Goal: Obtain resource: Obtain resource

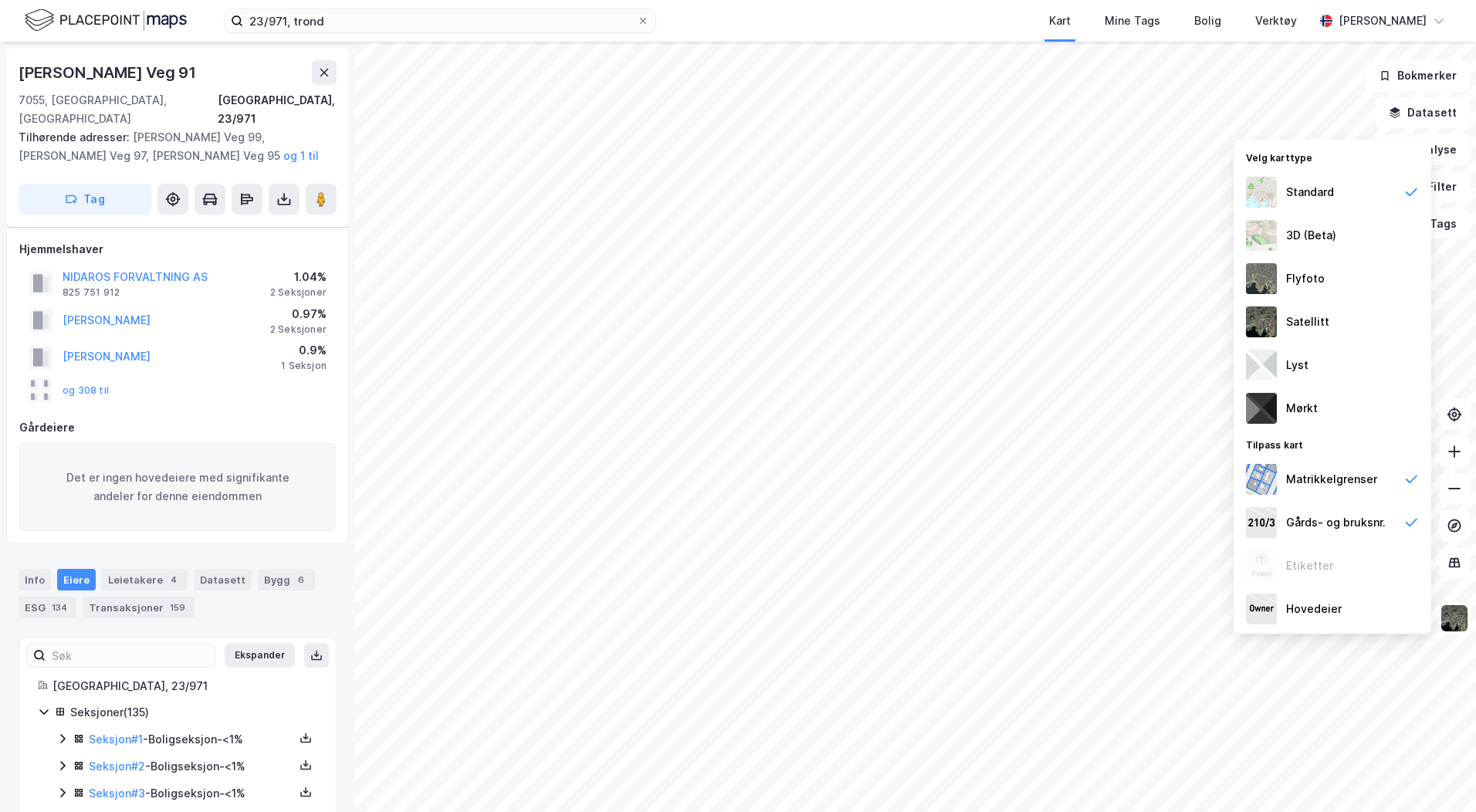
scroll to position [3587, 0]
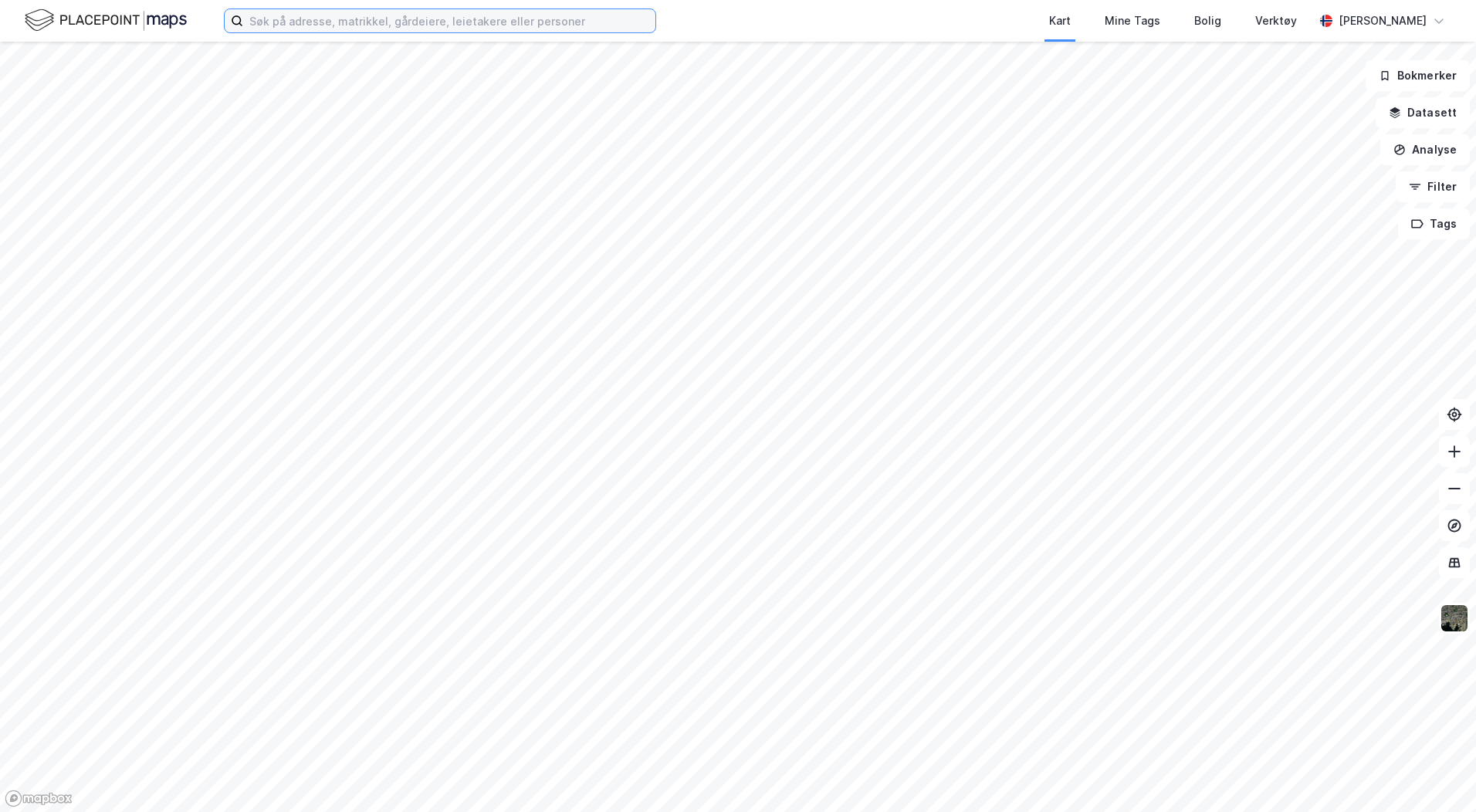
click at [338, 24] on input at bounding box center [448, 20] width 412 height 23
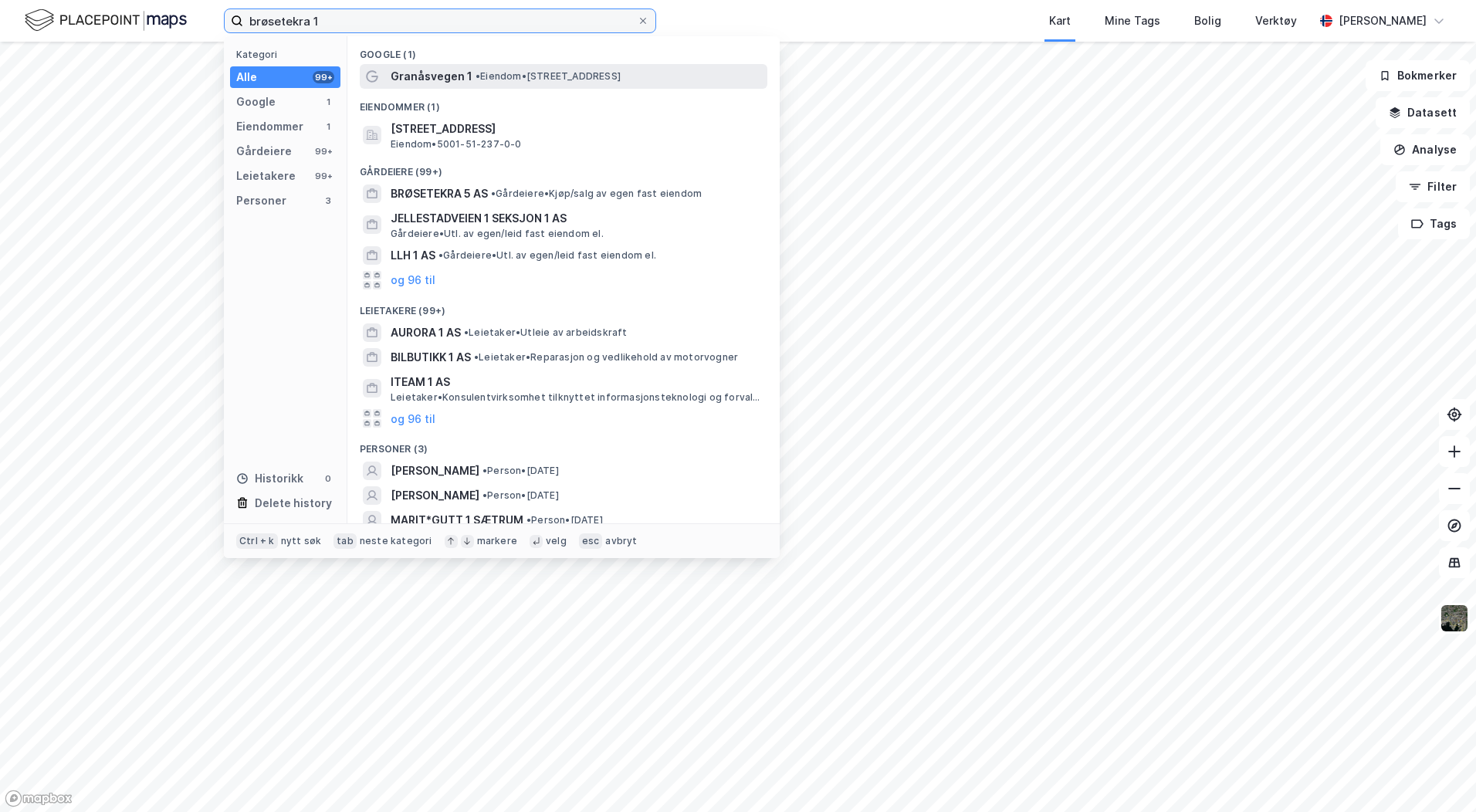
type input "brøsetekra 1"
click at [486, 76] on span "• Eiendom • [STREET_ADDRESS]" at bounding box center [548, 76] width 145 height 12
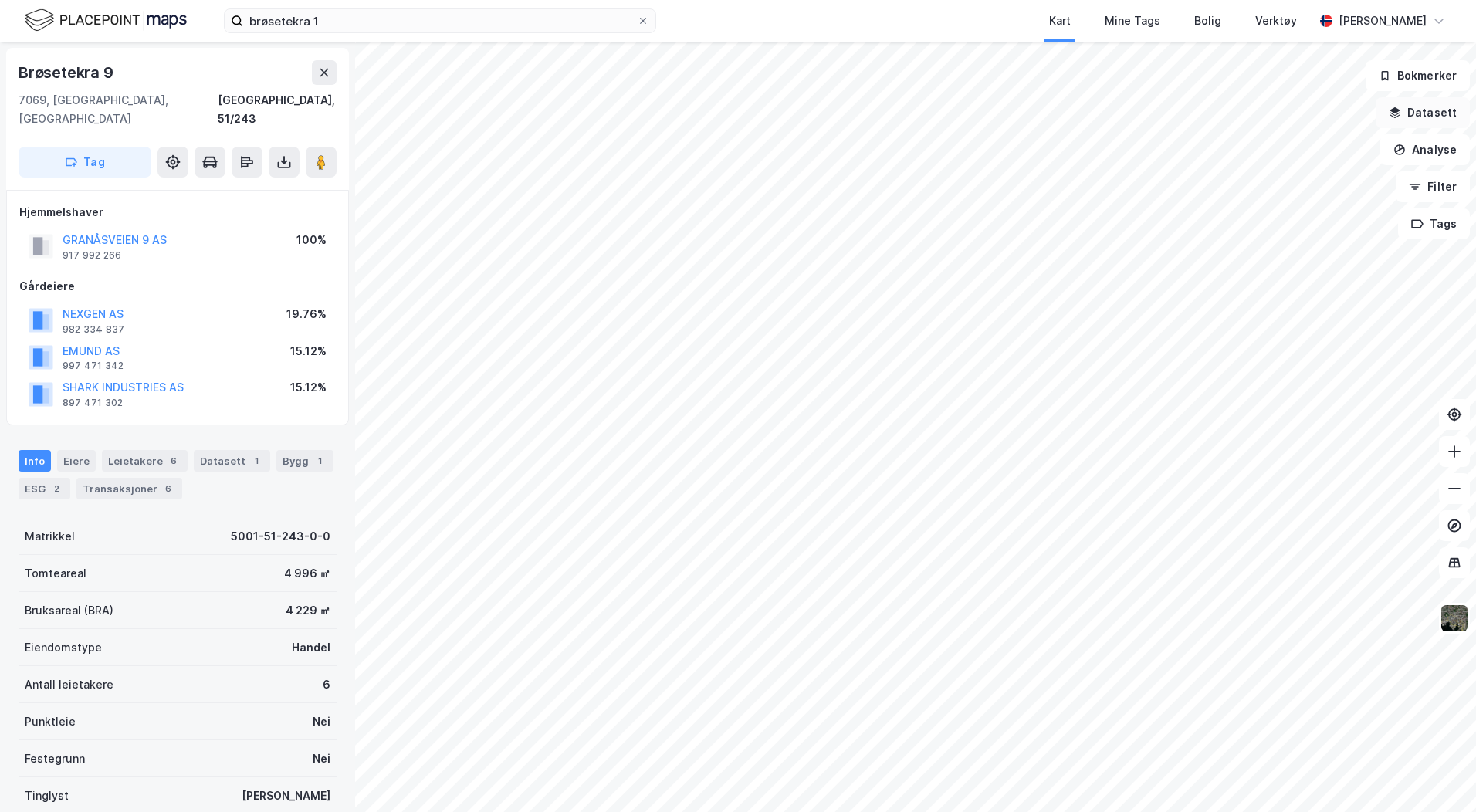
click at [1401, 111] on icon "button" at bounding box center [1394, 110] width 10 height 6
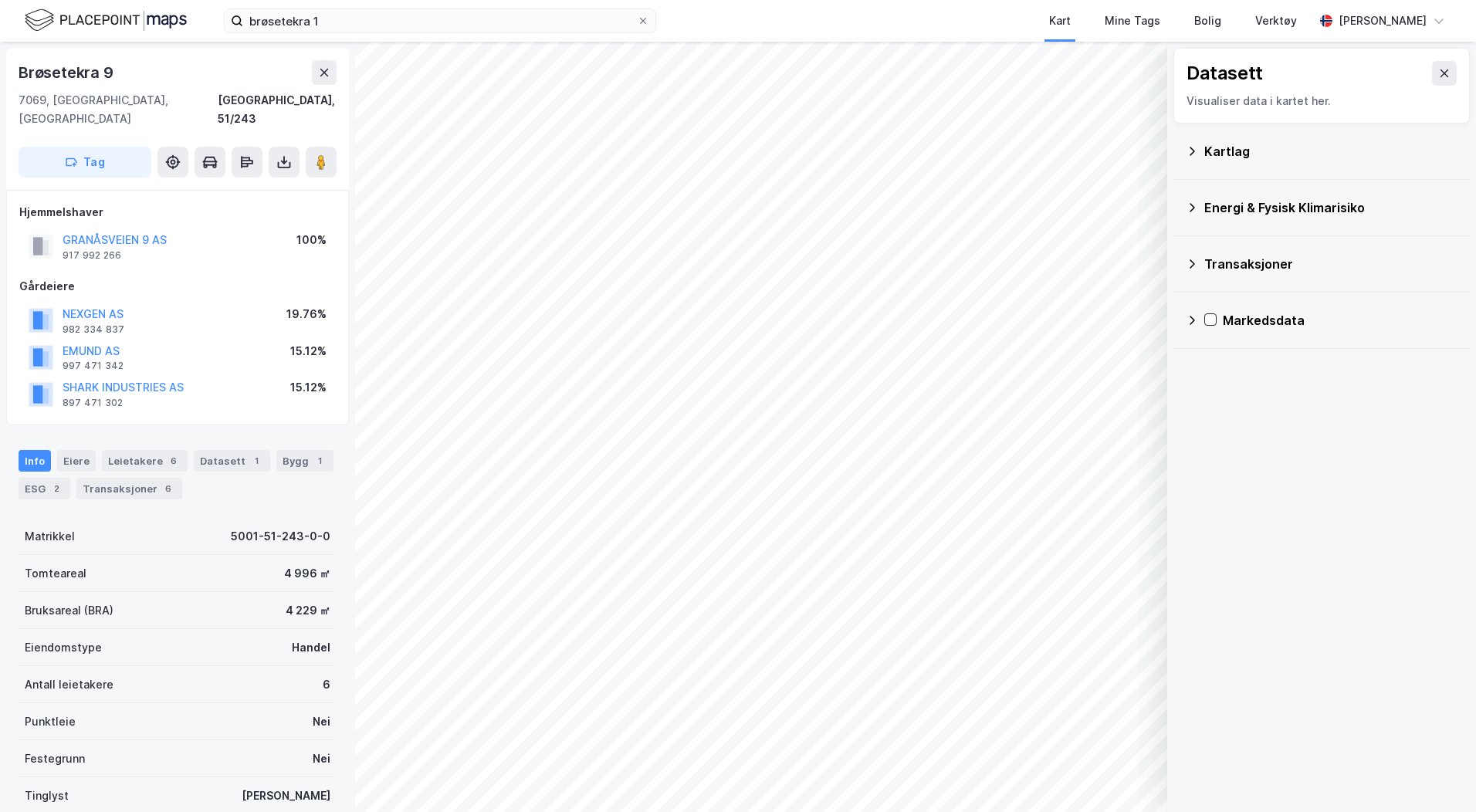
click at [1220, 146] on div "Kartlag" at bounding box center [1331, 151] width 253 height 19
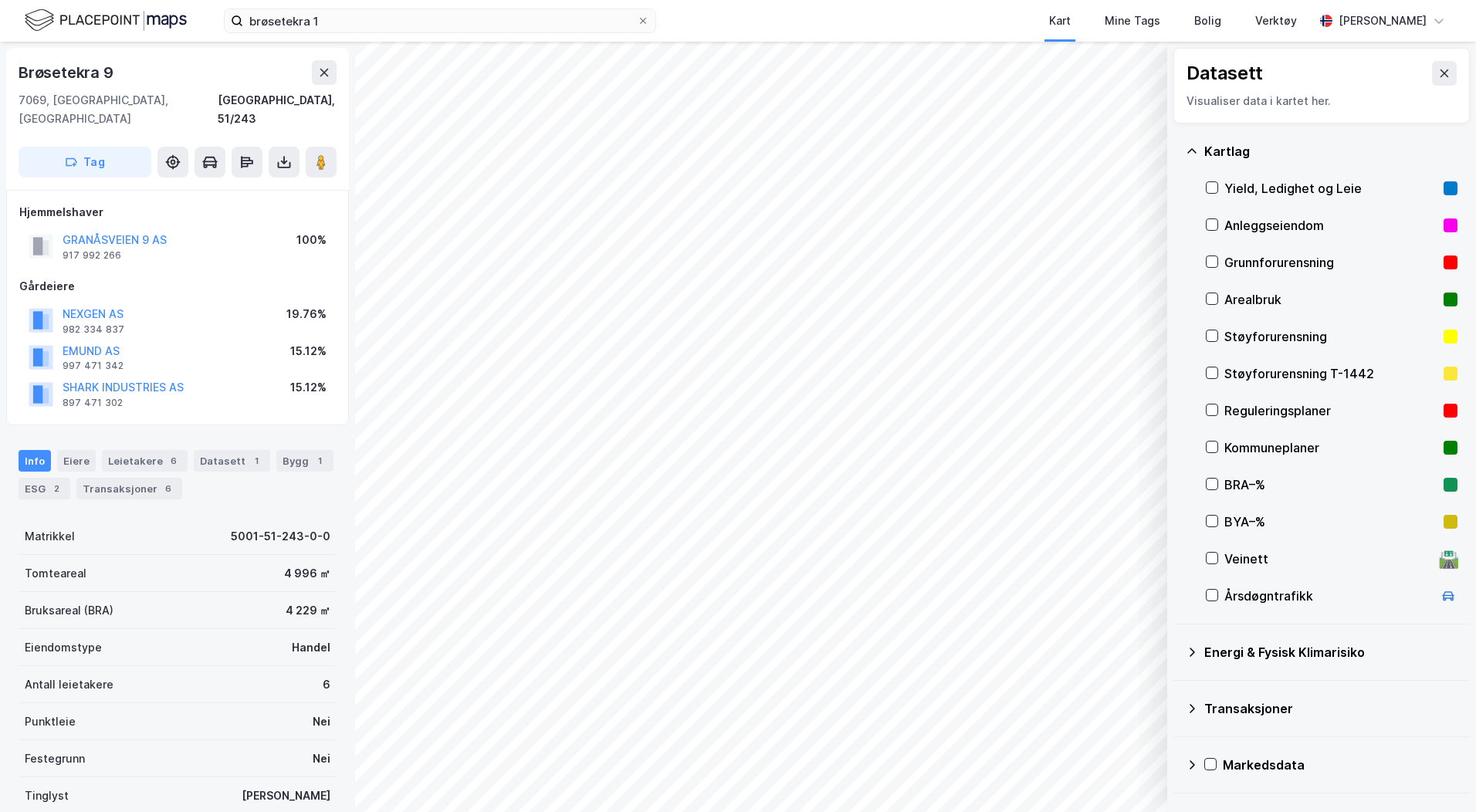
click at [1222, 407] on div "Reguleringsplaner" at bounding box center [1332, 411] width 252 height 37
click at [282, 154] on icon at bounding box center [284, 161] width 15 height 15
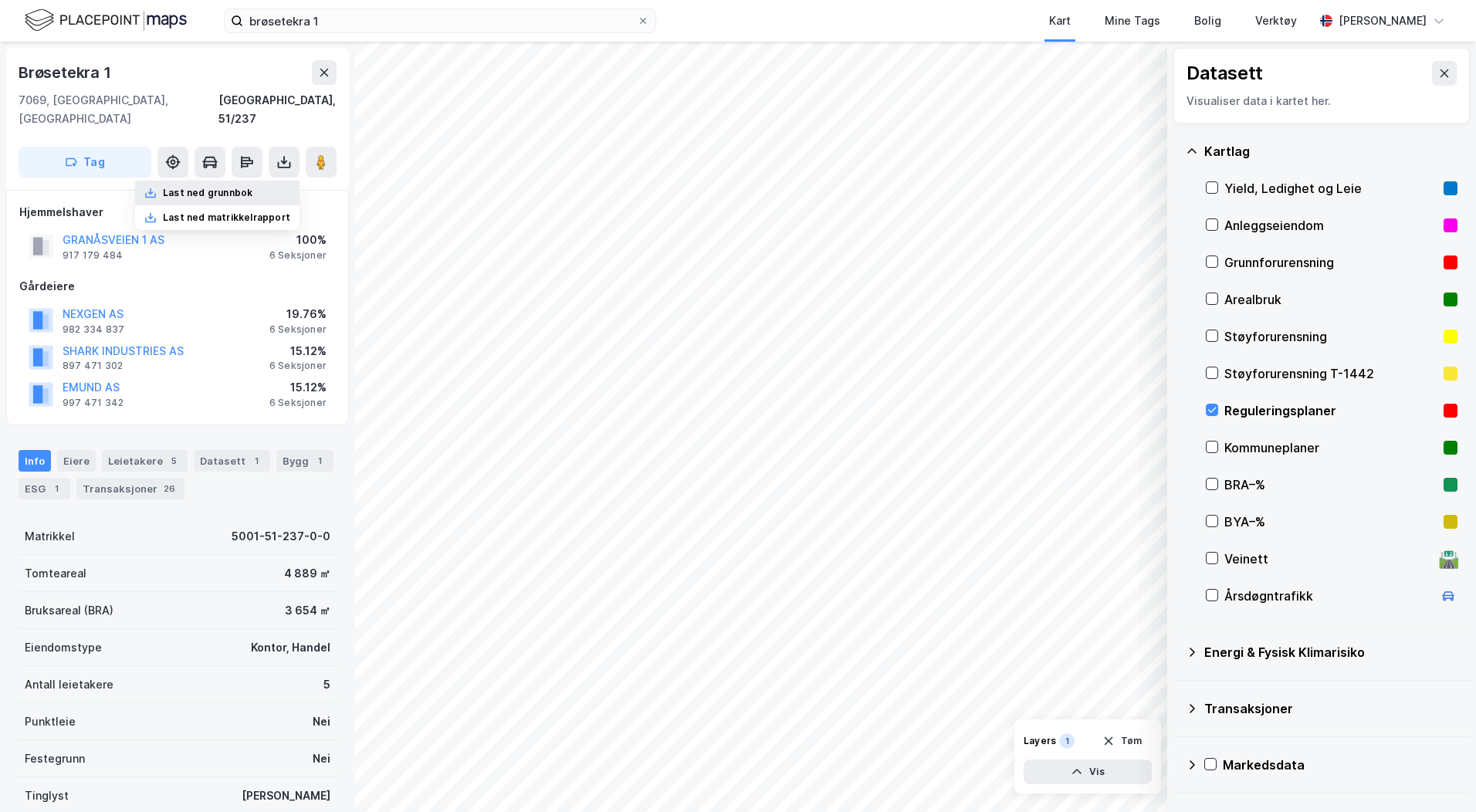
click at [218, 187] on div "Last ned grunnbok" at bounding box center [207, 193] width 89 height 12
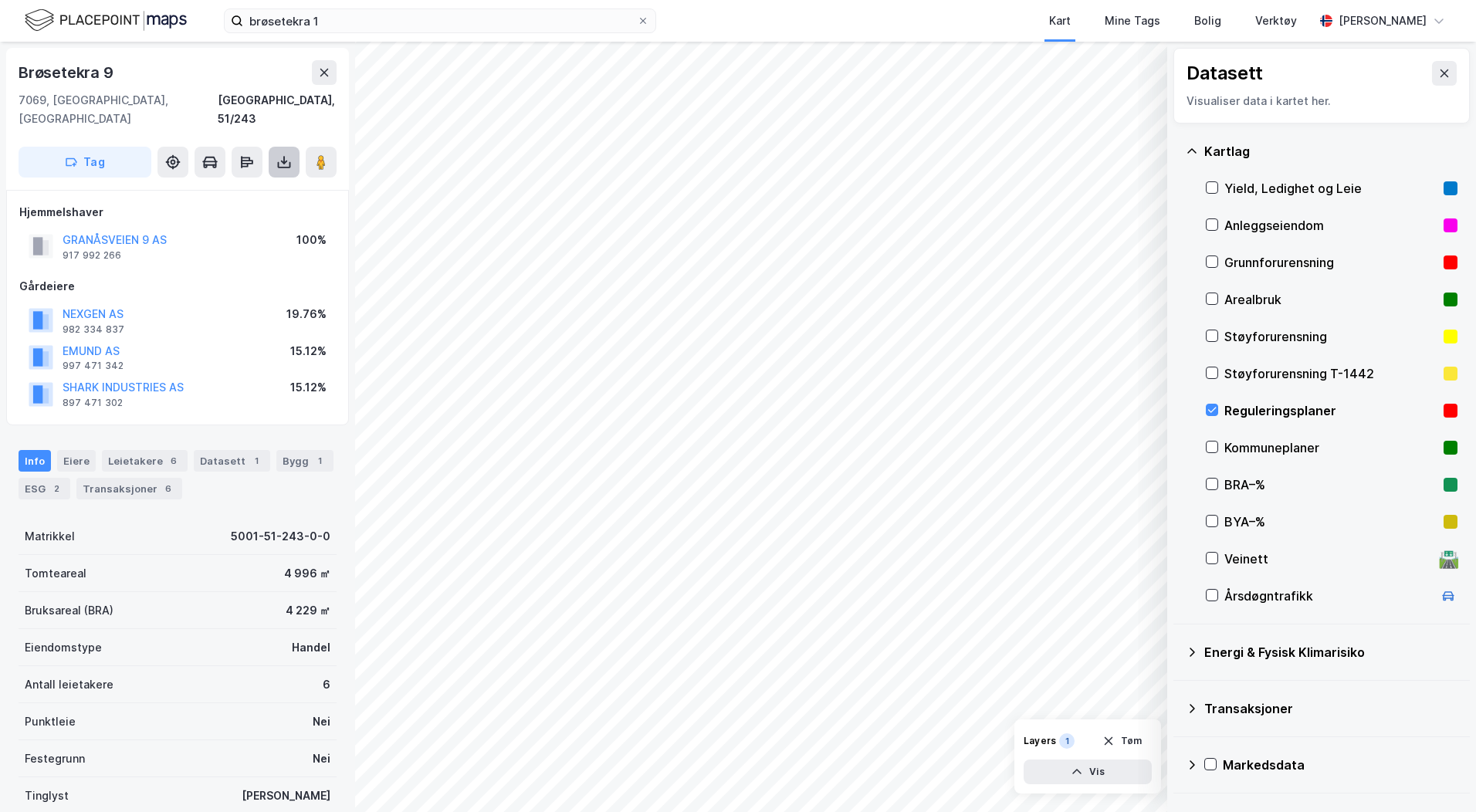
click at [278, 154] on icon at bounding box center [284, 161] width 15 height 15
click at [245, 187] on div "Last ned grunnbok" at bounding box center [207, 193] width 89 height 12
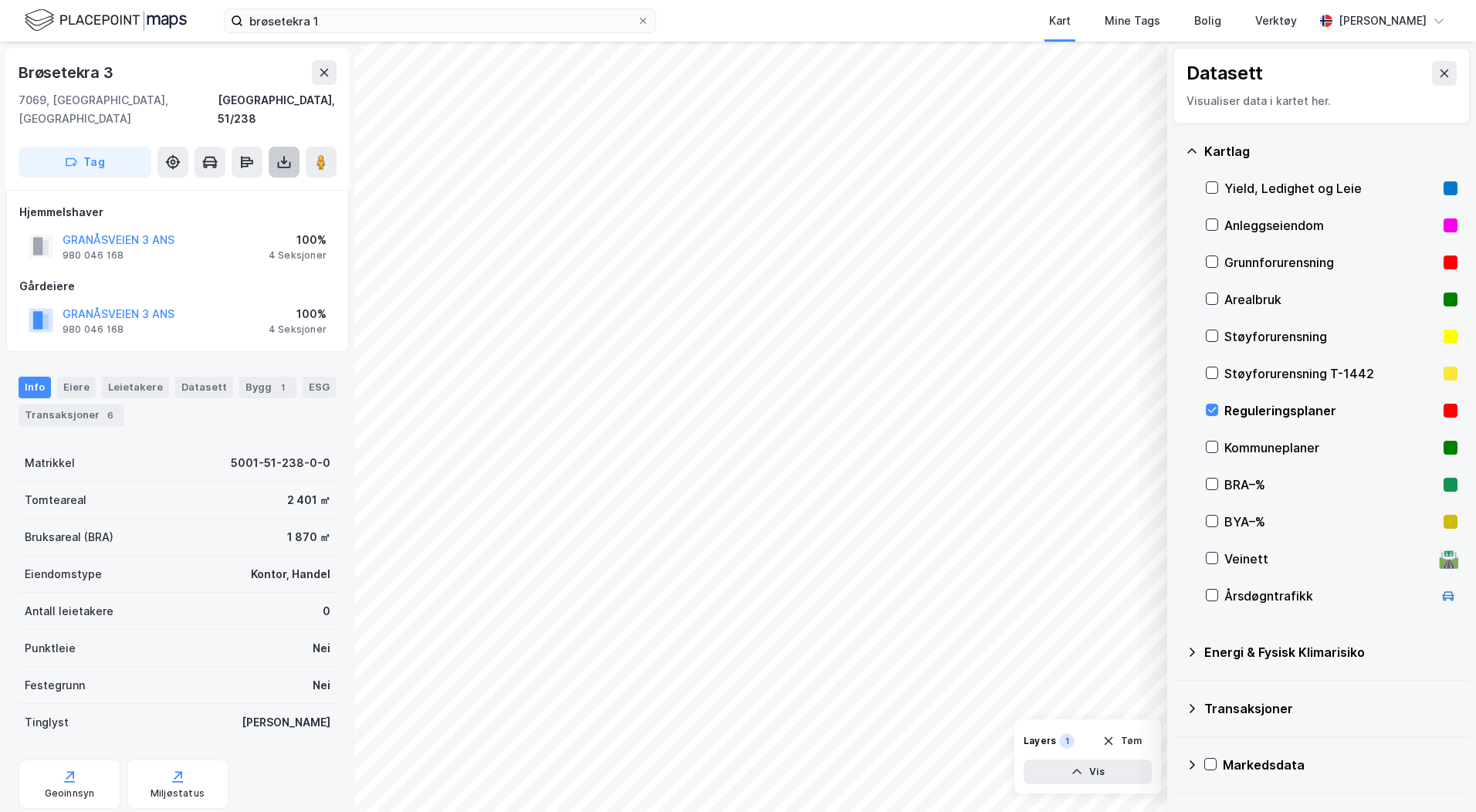
click at [291, 162] on icon at bounding box center [284, 165] width 13 height 6
click at [252, 187] on div "Last ned grunnbok" at bounding box center [207, 193] width 89 height 12
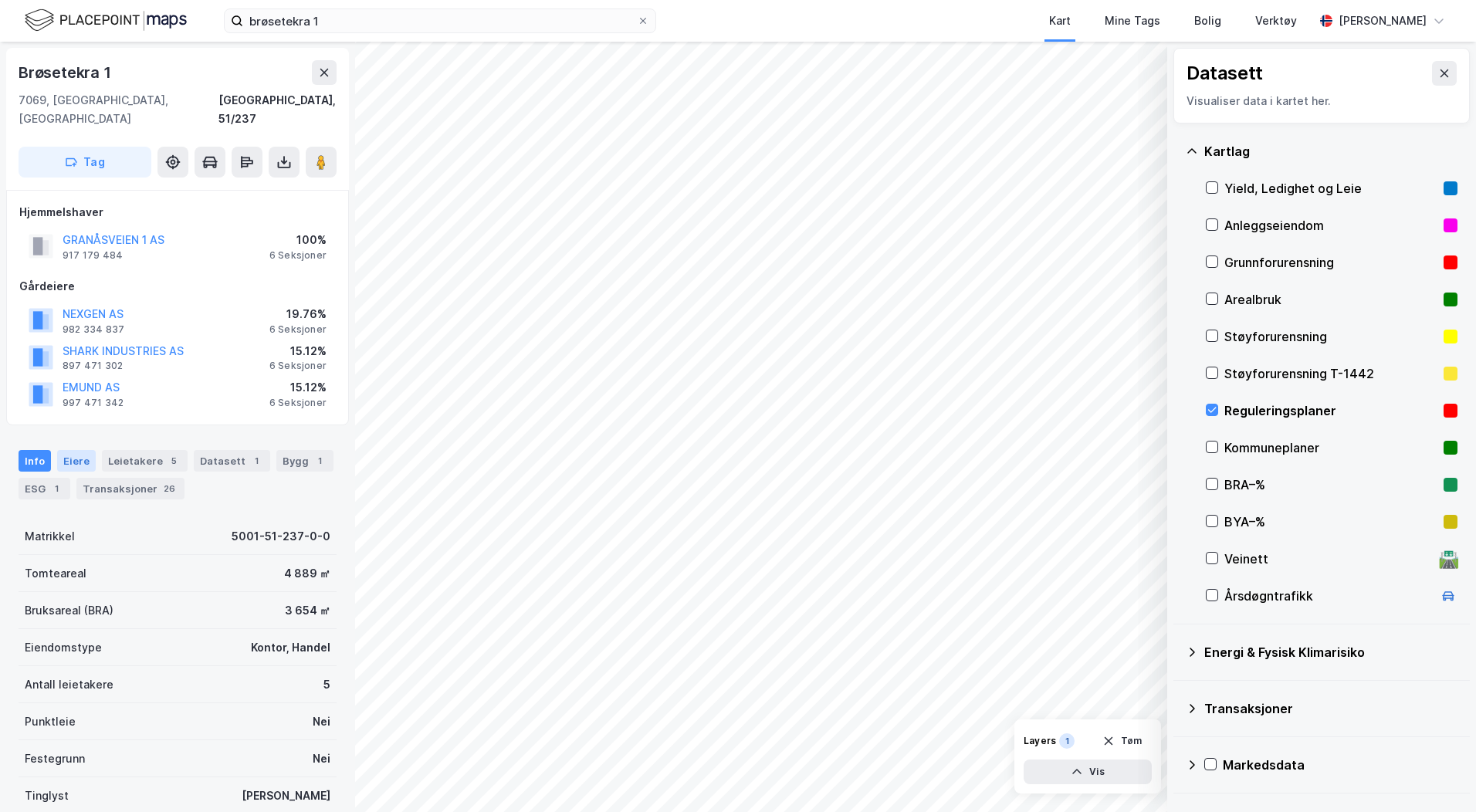
click at [79, 450] on div "Eiere" at bounding box center [76, 460] width 39 height 21
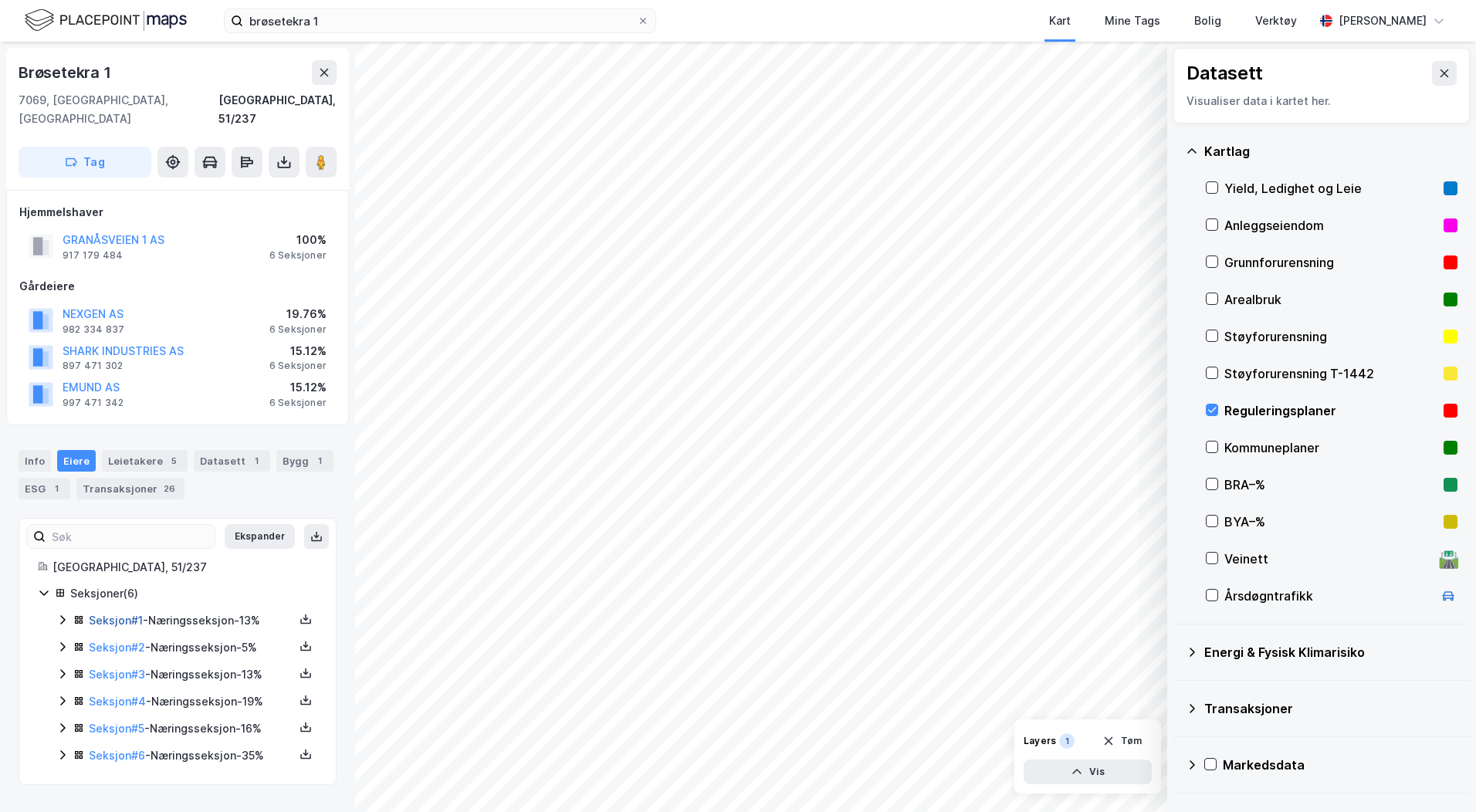
click at [119, 614] on link "Seksjon # 1" at bounding box center [115, 620] width 54 height 13
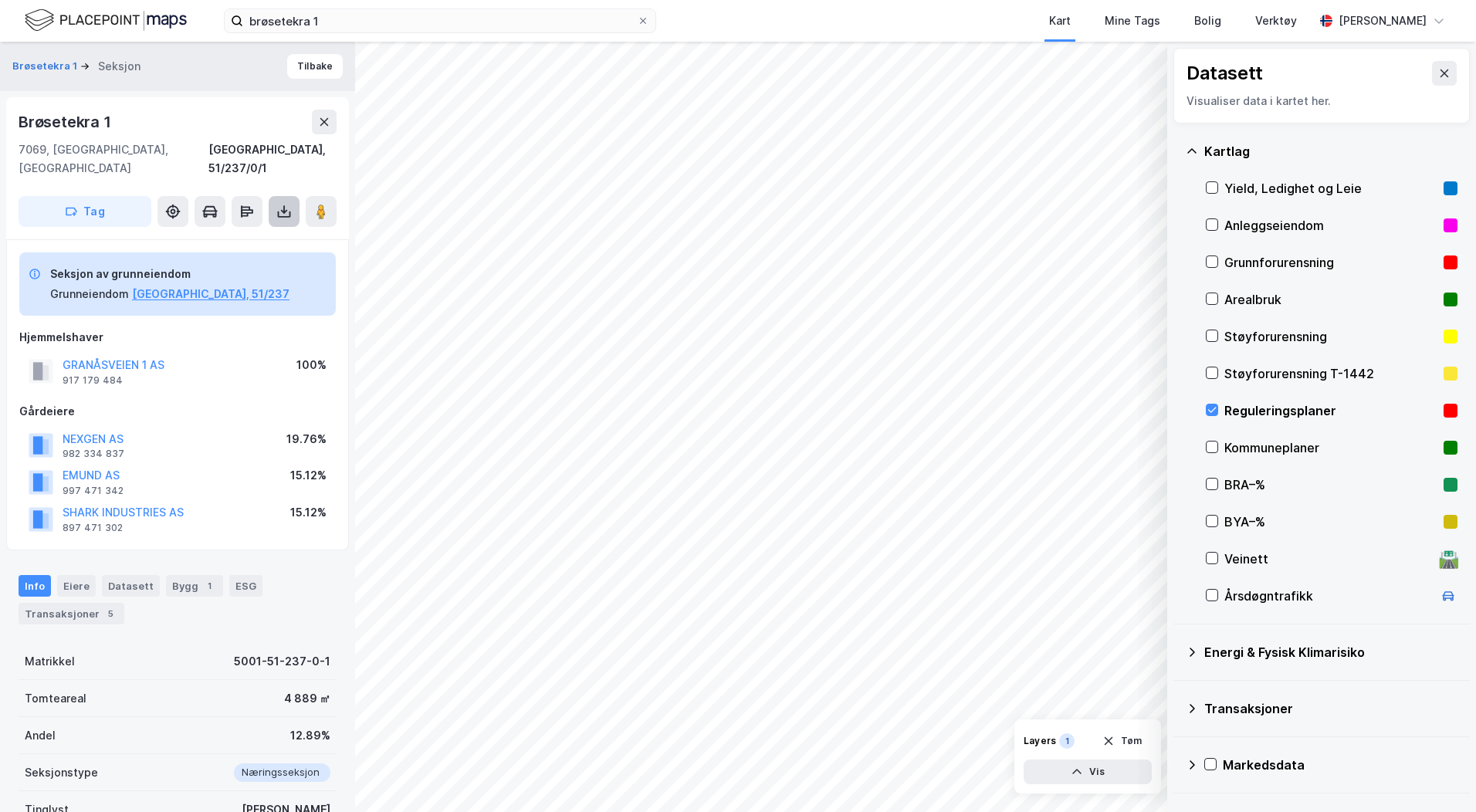
click at [286, 204] on icon at bounding box center [284, 211] width 15 height 15
click at [229, 236] on div "Last ned grunnbok" at bounding box center [207, 243] width 89 height 12
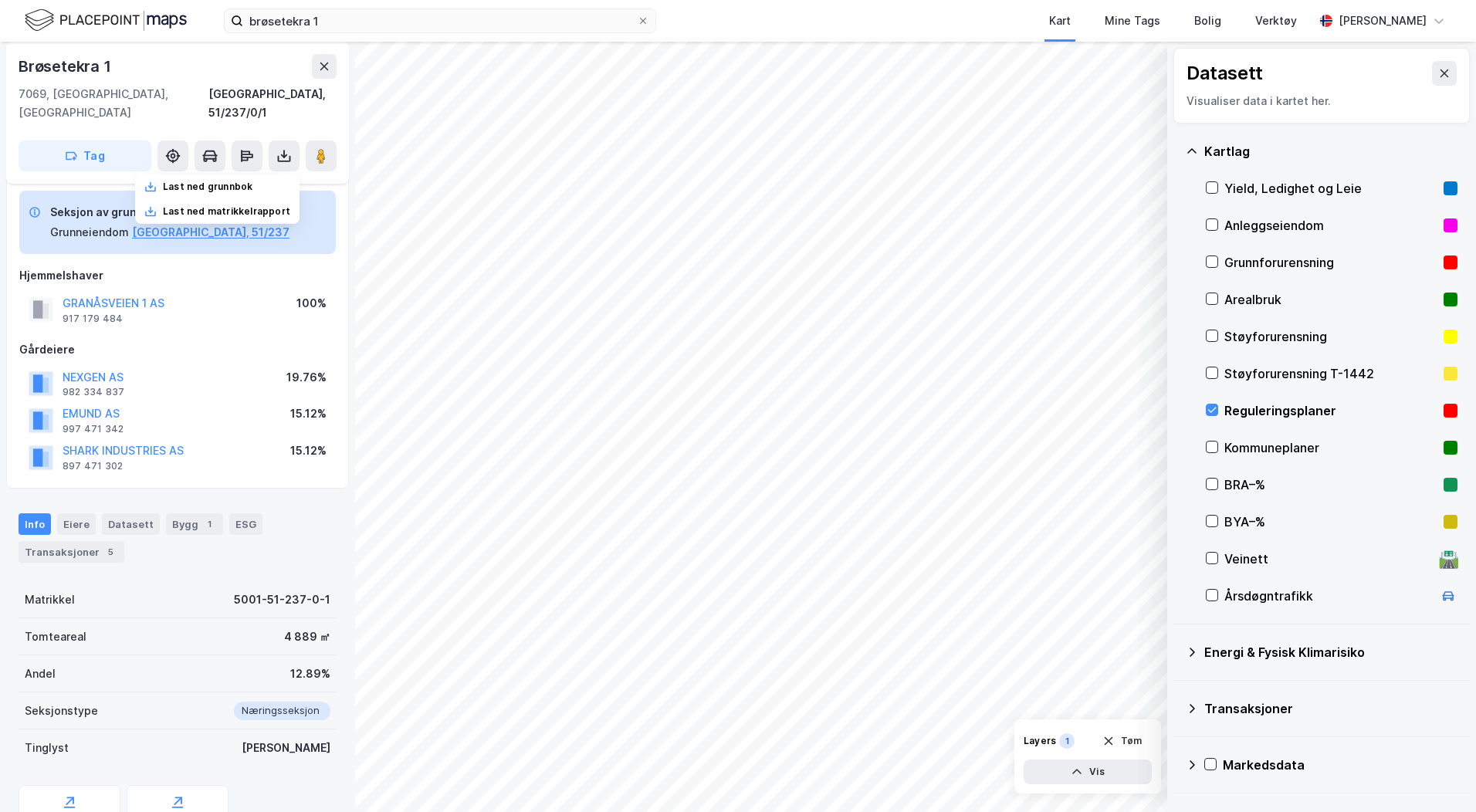
scroll to position [116, 0]
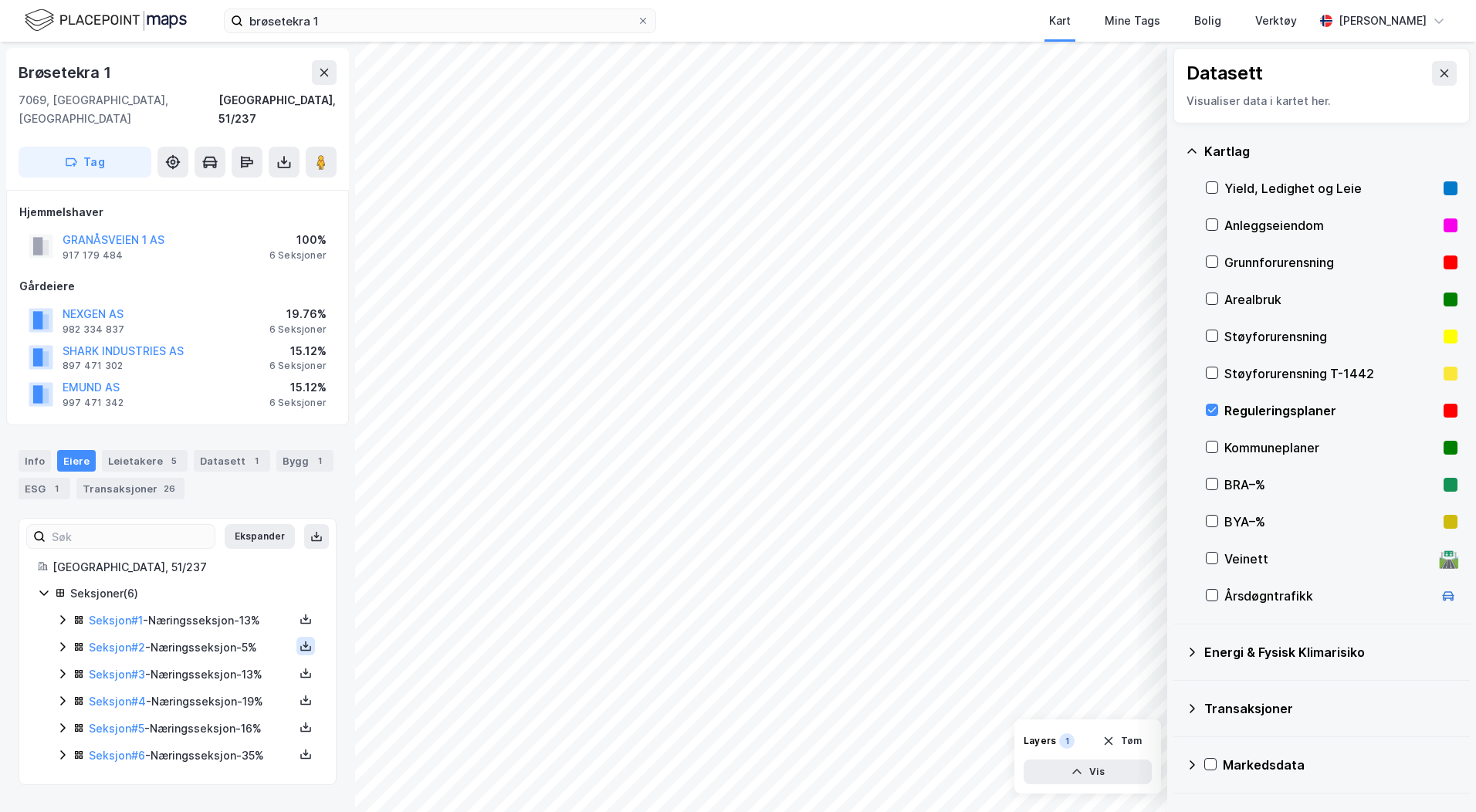
click at [305, 641] on icon at bounding box center [306, 645] width 2 height 7
click at [221, 591] on div "Grunnbok" at bounding box center [213, 599] width 51 height 19
click at [303, 671] on icon at bounding box center [306, 672] width 5 height 3
click at [235, 608] on div "Grunnbok" at bounding box center [221, 627] width 136 height 37
click at [300, 700] on icon at bounding box center [306, 702] width 11 height 5
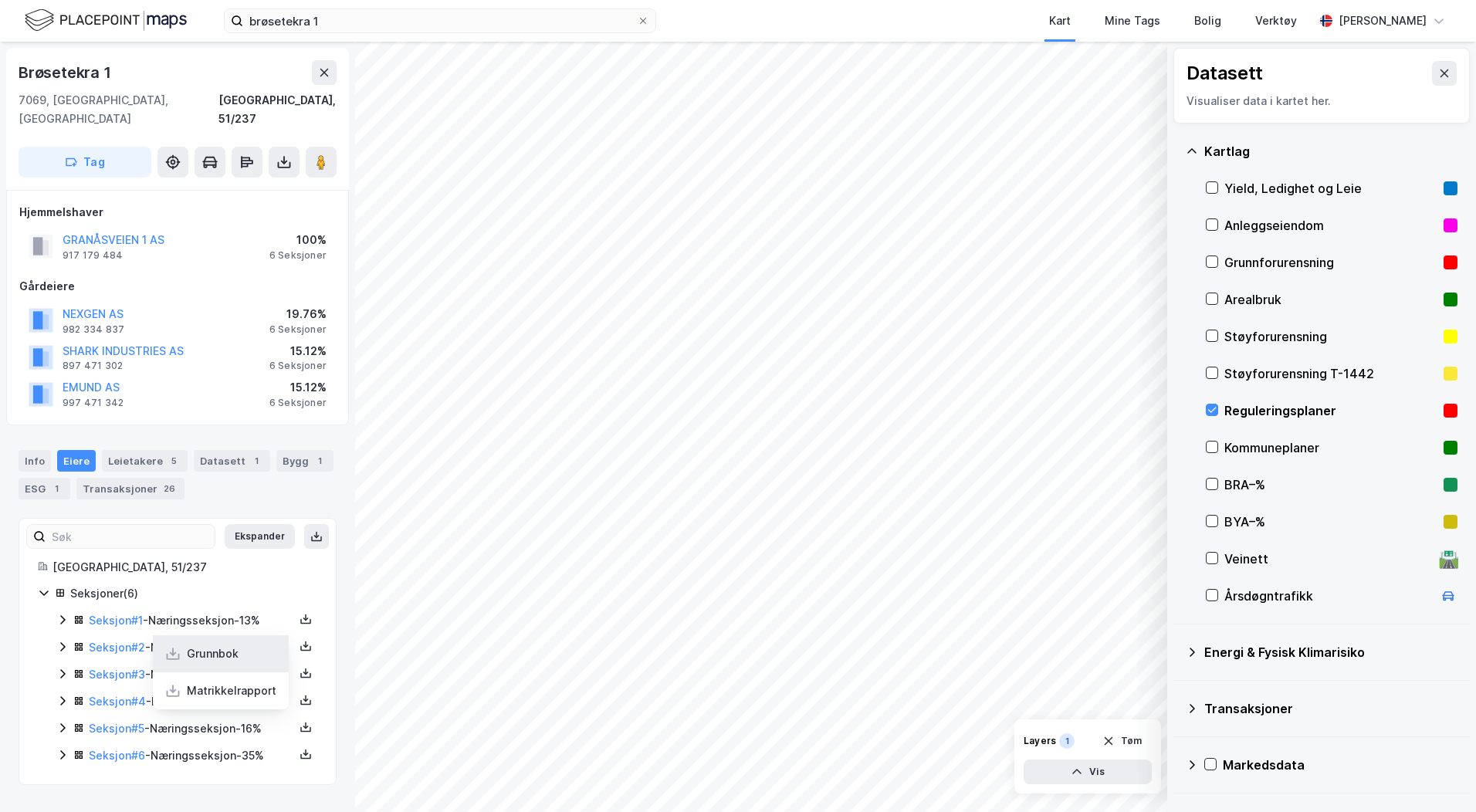
click at [234, 635] on div "Grunnbok" at bounding box center [221, 653] width 136 height 37
click at [299, 721] on icon at bounding box center [306, 727] width 12 height 12
click at [226, 671] on div "Grunnbok" at bounding box center [213, 680] width 51 height 19
click at [300, 754] on icon at bounding box center [306, 756] width 11 height 5
click at [231, 696] on div "Grunnbok" at bounding box center [221, 708] width 136 height 37
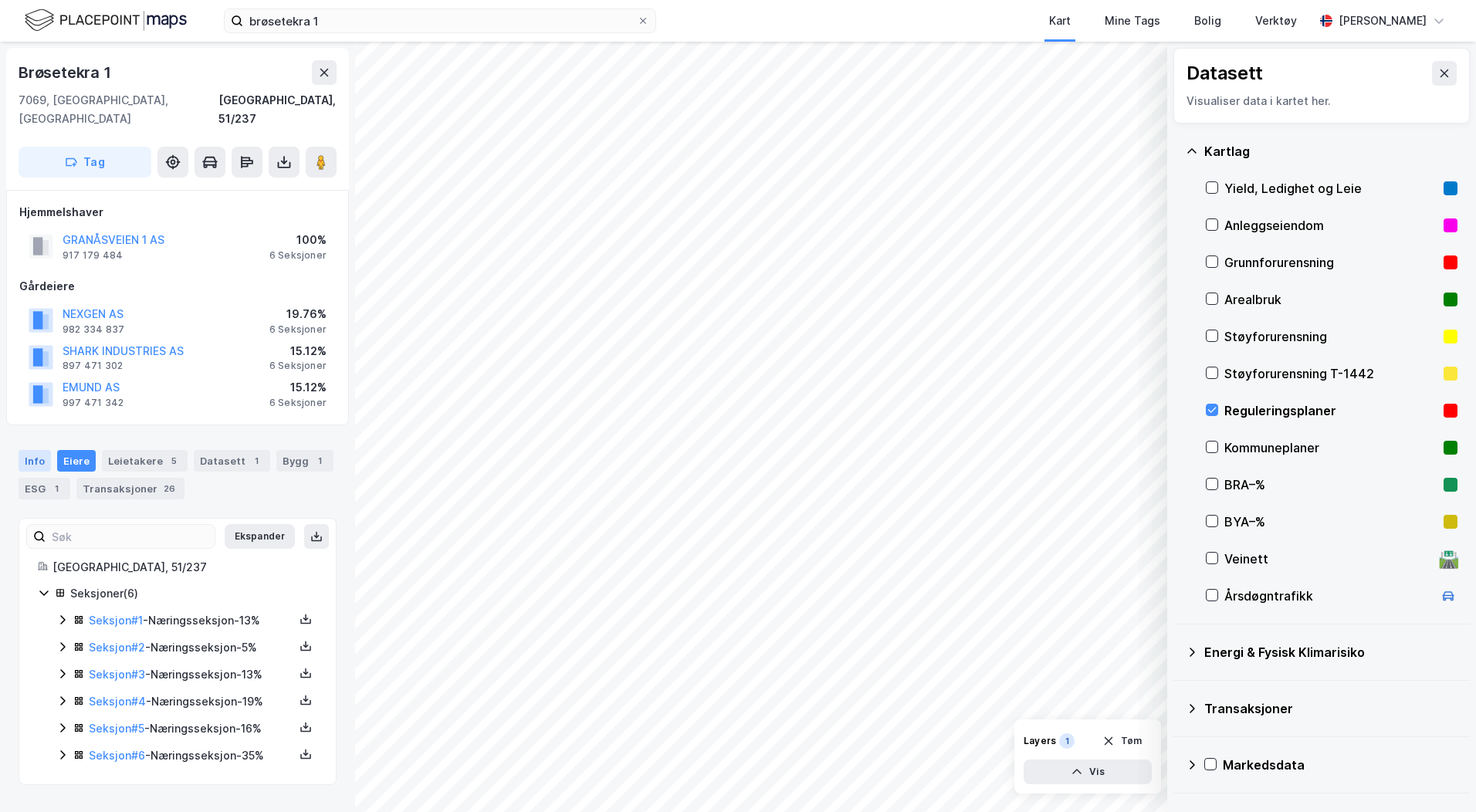
click at [35, 450] on div "Info" at bounding box center [35, 460] width 33 height 21
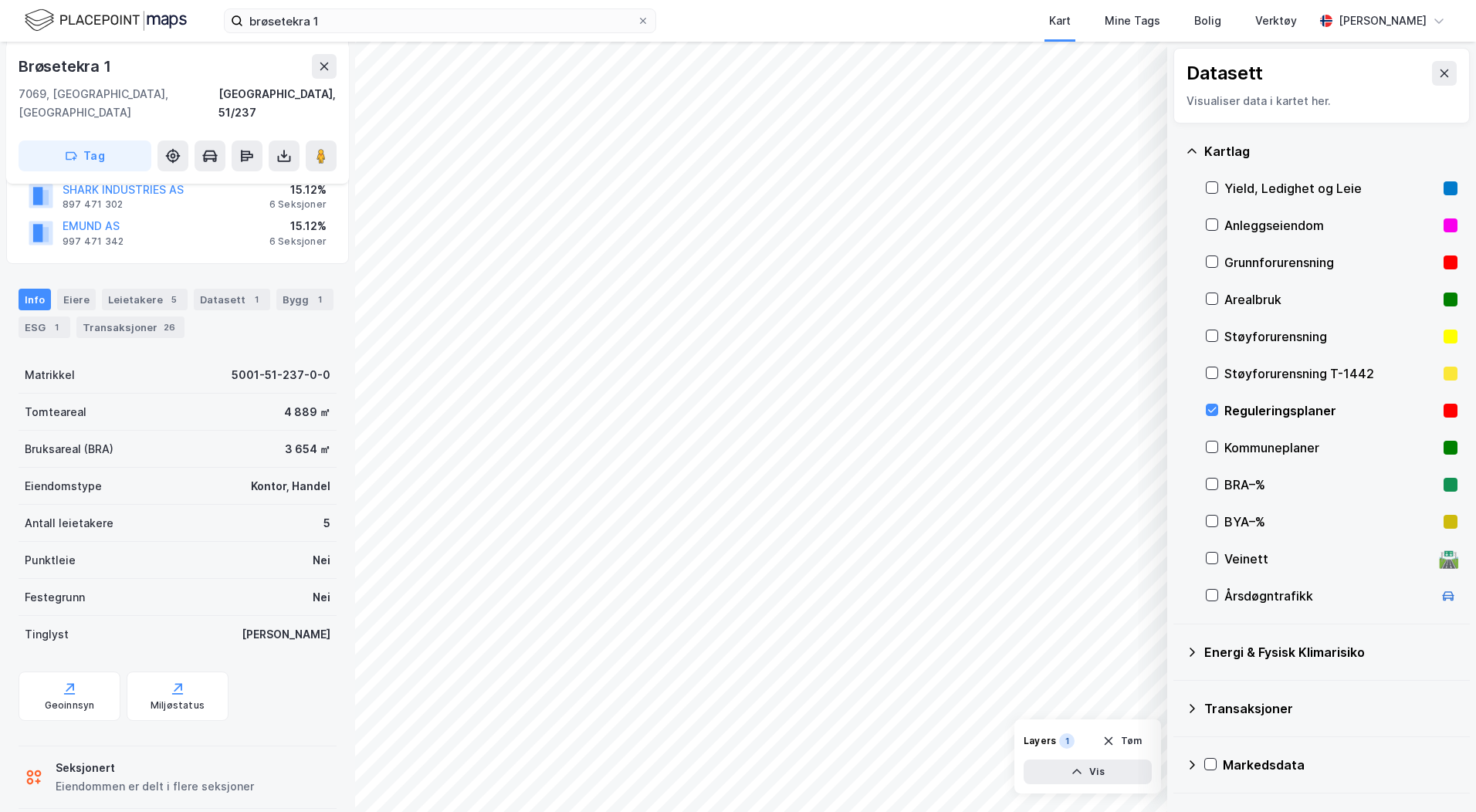
scroll to position [165, 0]
click at [69, 696] on div "Geoinnsyn" at bounding box center [70, 702] width 50 height 12
